Goal: Check status

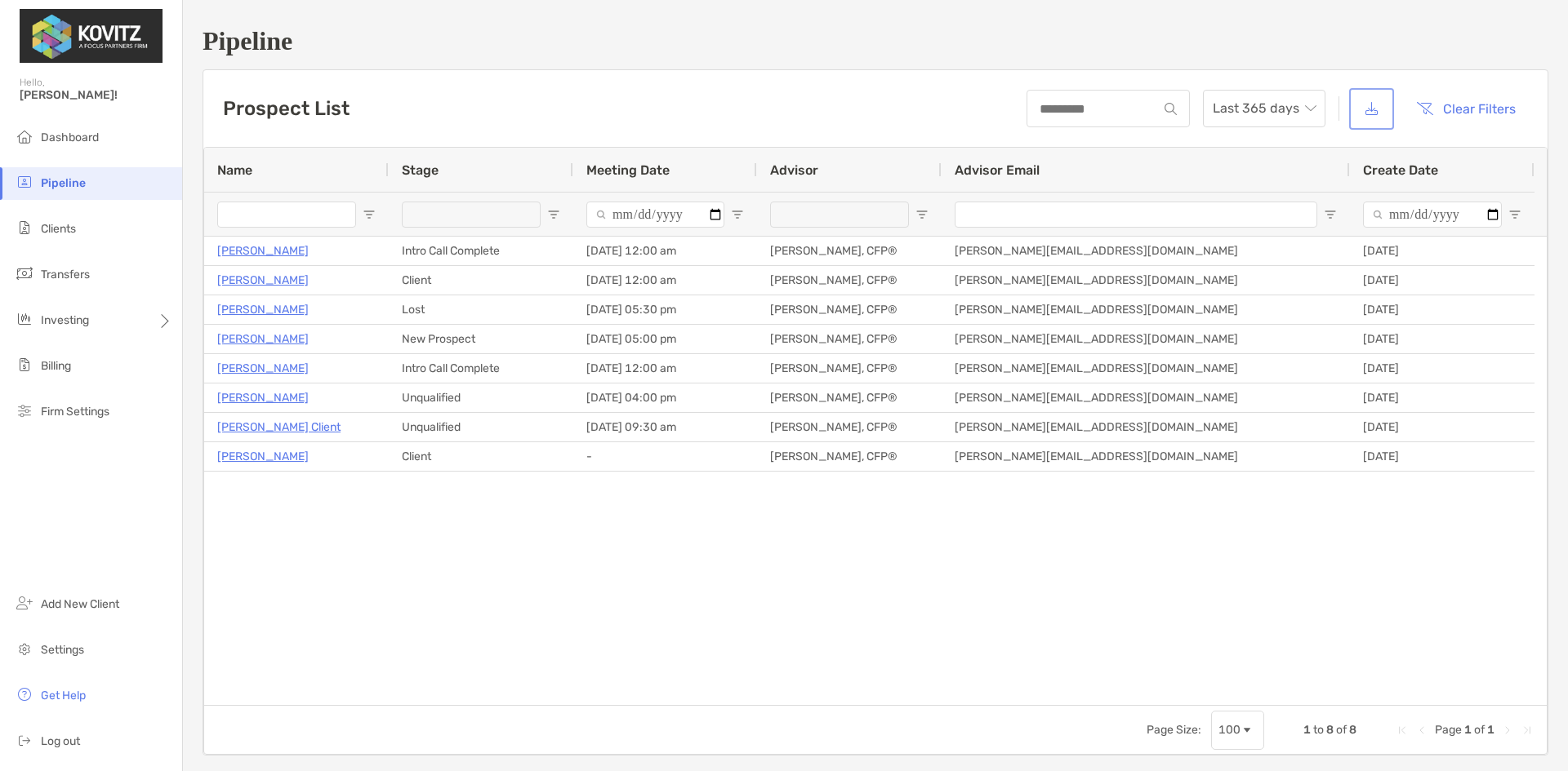
click at [1358, 112] on button "button" at bounding box center [1371, 109] width 38 height 35
drag, startPoint x: 519, startPoint y: 577, endPoint x: 13, endPoint y: 554, distance: 506.5
click at [519, 577] on div "[PERSON_NAME] Intro Call Complete [DATE] 12:00 am [PERSON_NAME], CFP® [PERSON_N…" at bounding box center [875, 471] width 1343 height 468
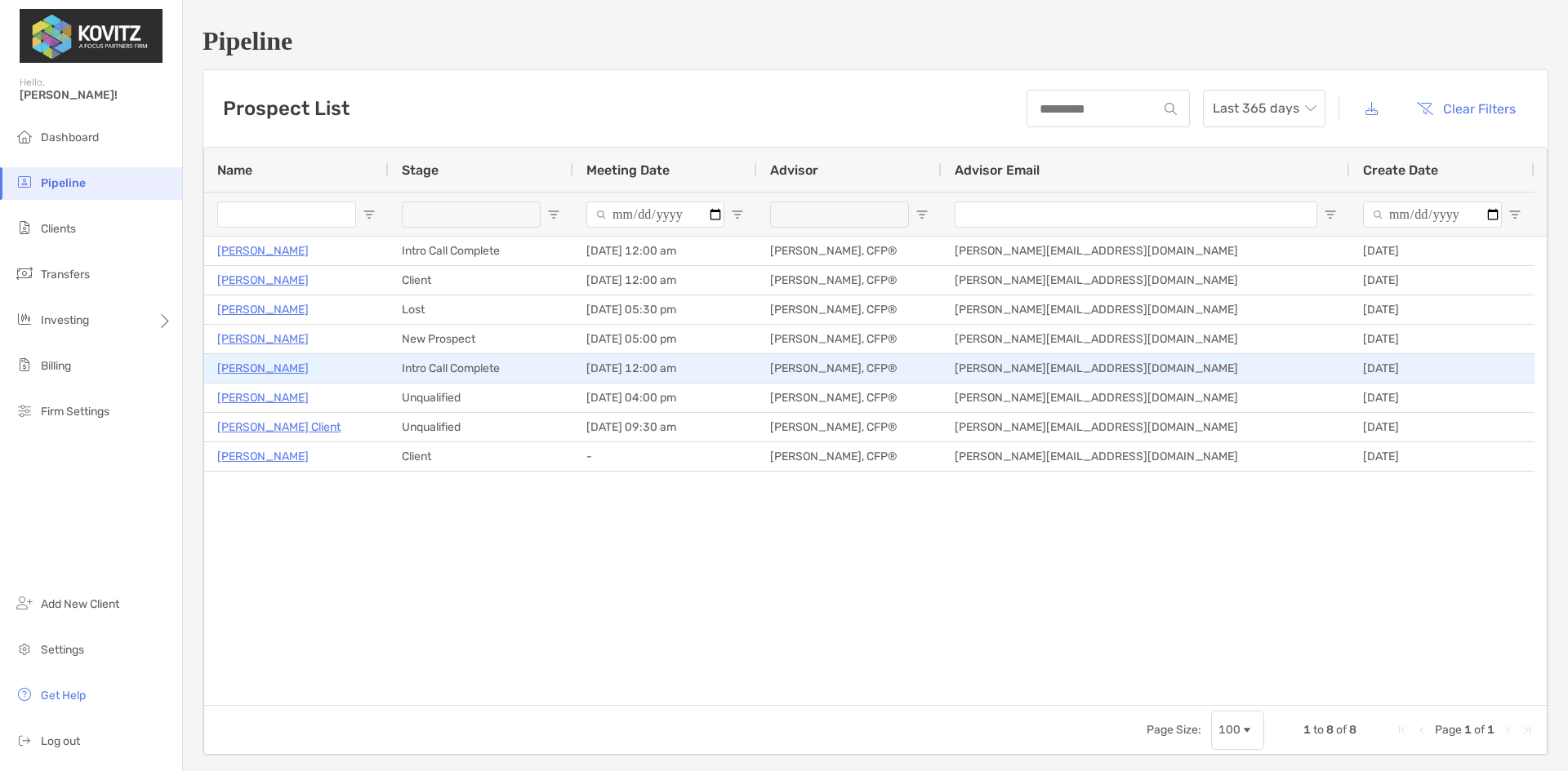
drag, startPoint x: 255, startPoint y: 370, endPoint x: 483, endPoint y: 421, distance: 233.6
click at [255, 370] on p "[PERSON_NAME]" at bounding box center [263, 369] width 92 height 21
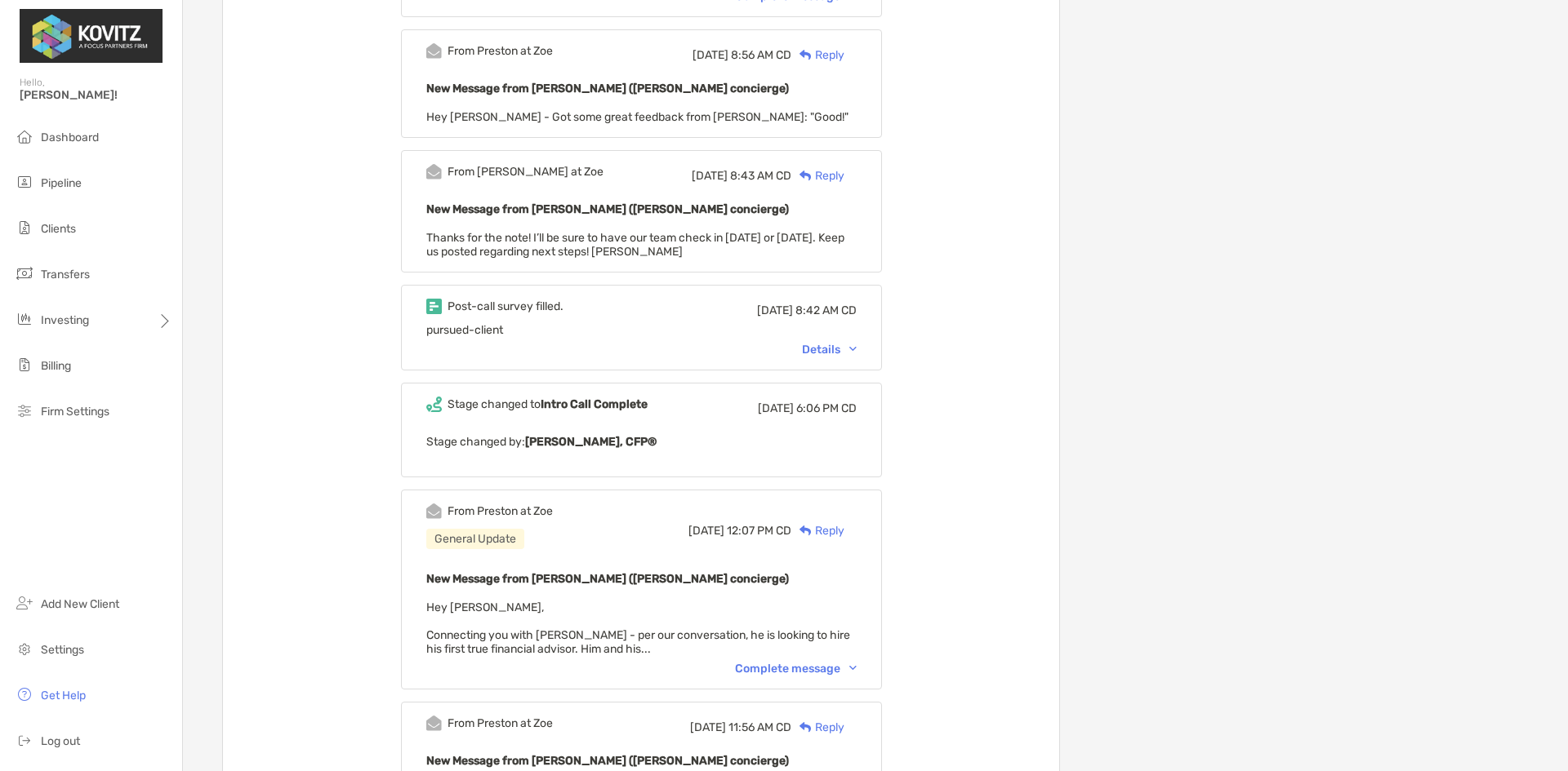
scroll to position [3118, 0]
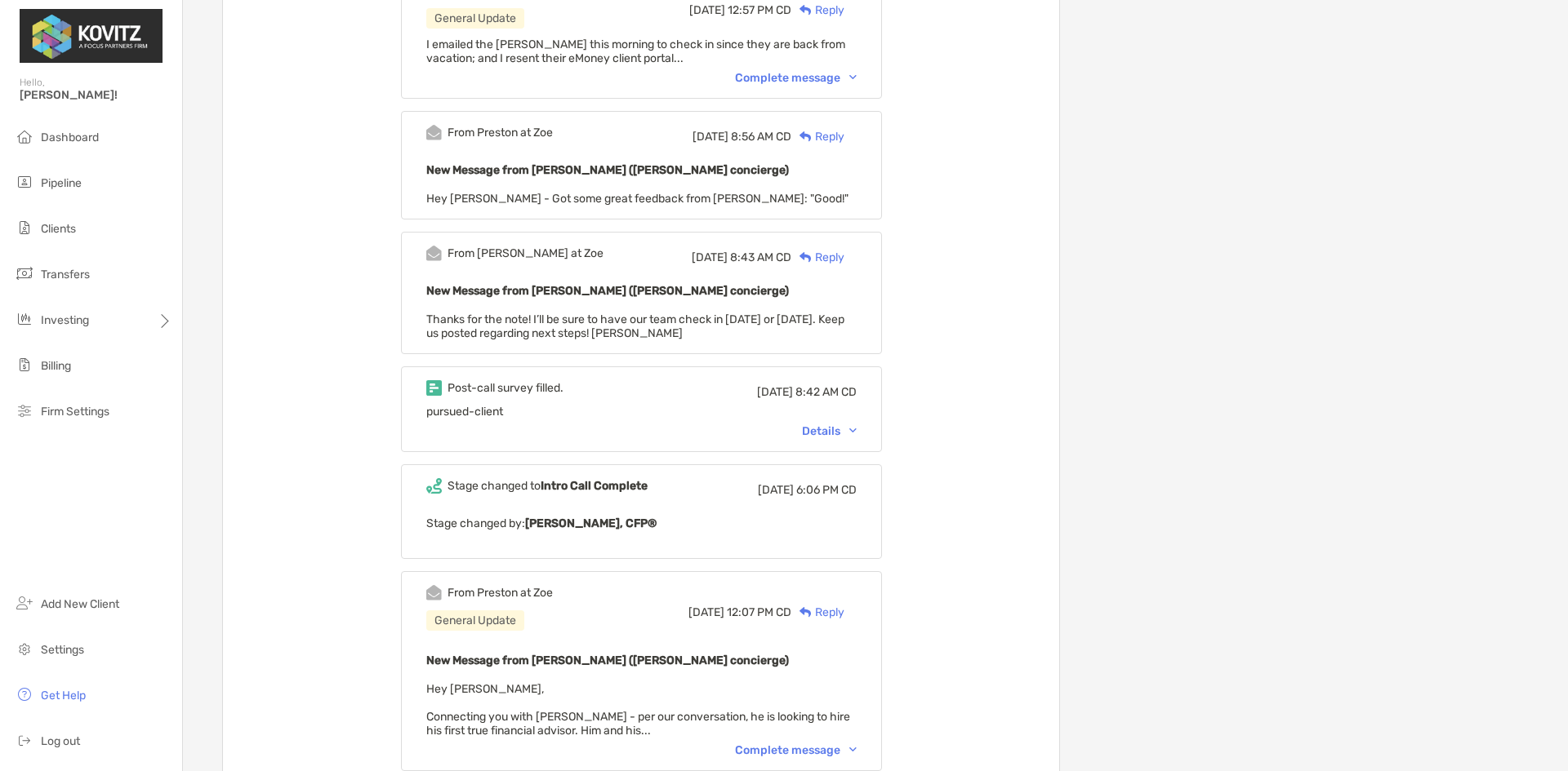
click at [856, 424] on div "Details" at bounding box center [829, 431] width 55 height 14
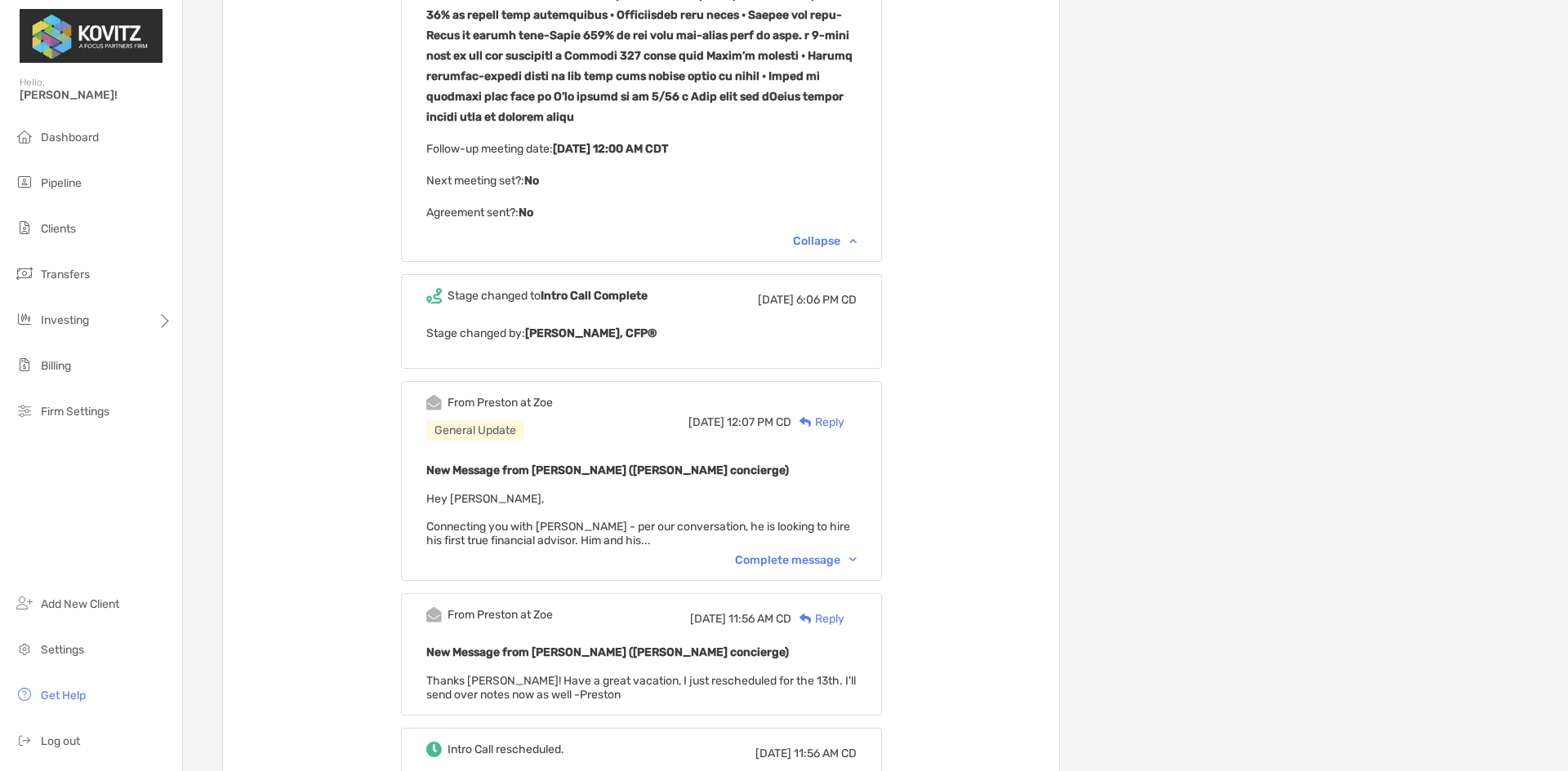
scroll to position [3771, 0]
click at [813, 553] on div "Complete message" at bounding box center [796, 560] width 122 height 14
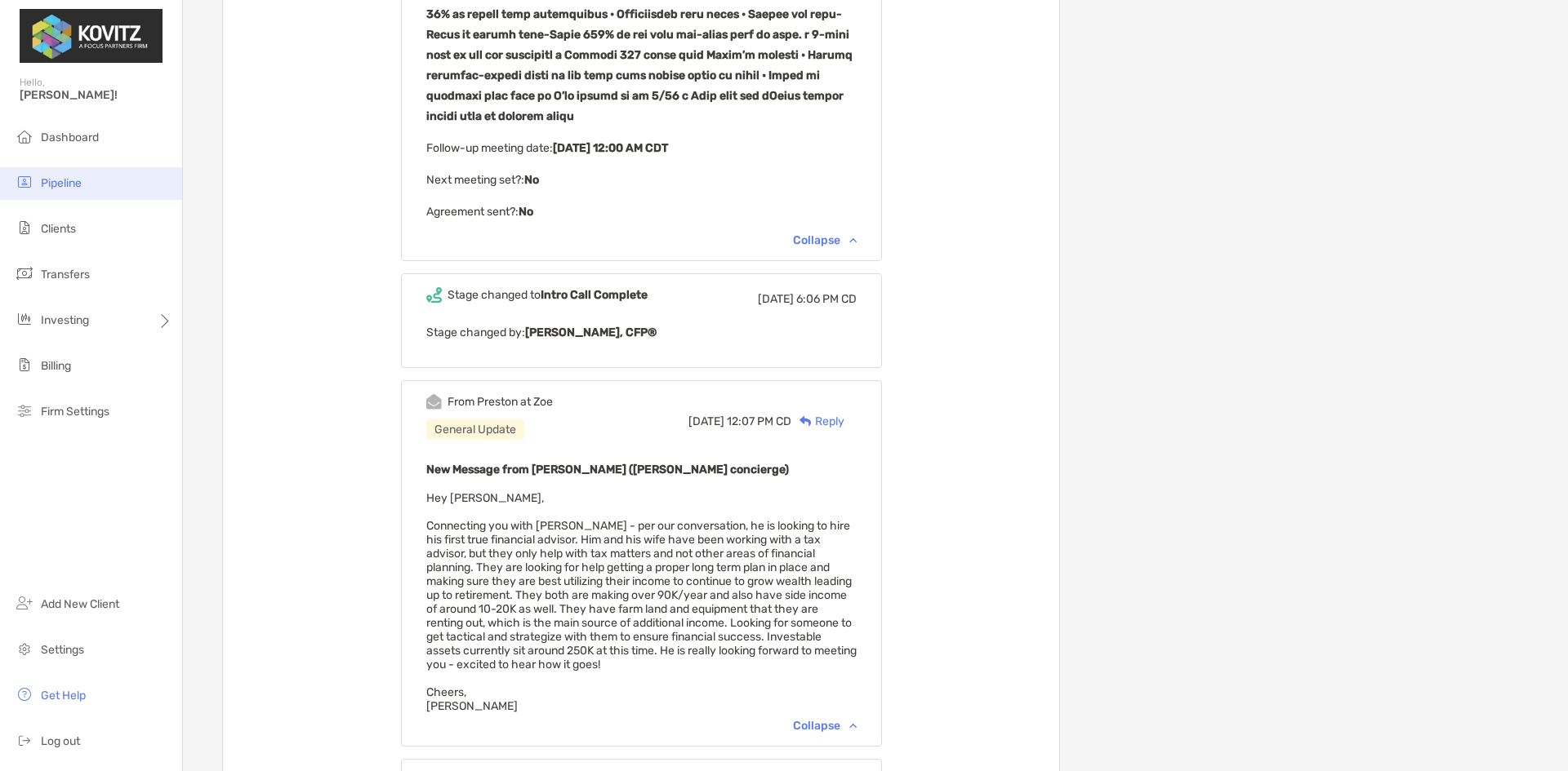
click at [96, 172] on li "Pipeline" at bounding box center [91, 183] width 182 height 33
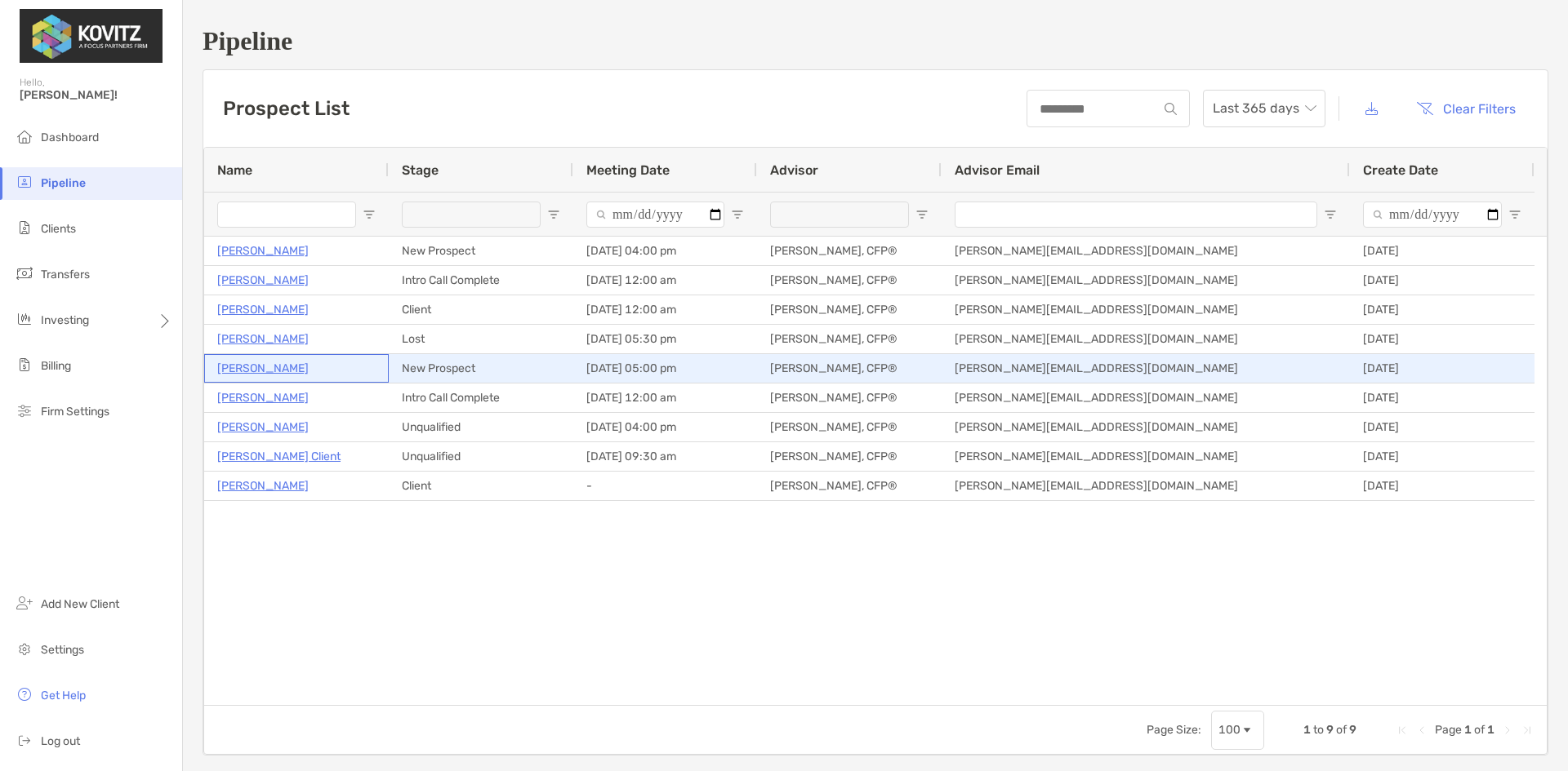
click at [250, 369] on p "[PERSON_NAME]" at bounding box center [263, 369] width 92 height 21
